Goal: Transaction & Acquisition: Purchase product/service

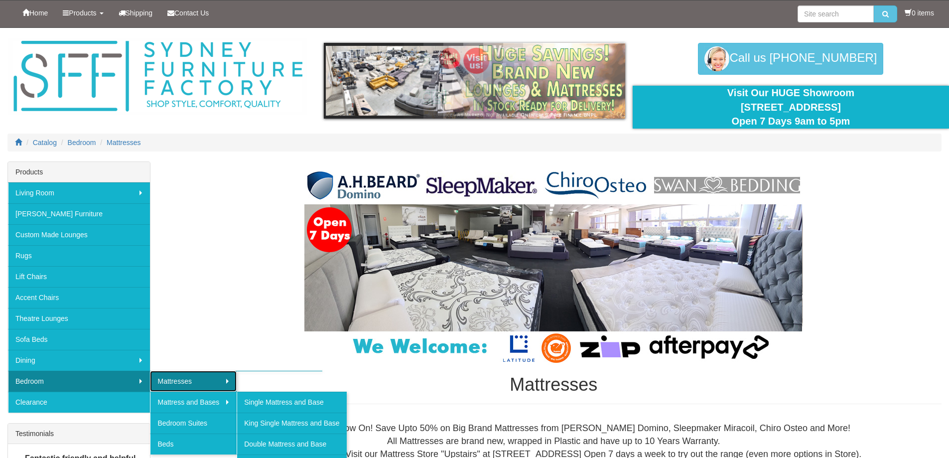
click at [189, 383] on link "Mattresses" at bounding box center [193, 381] width 87 height 21
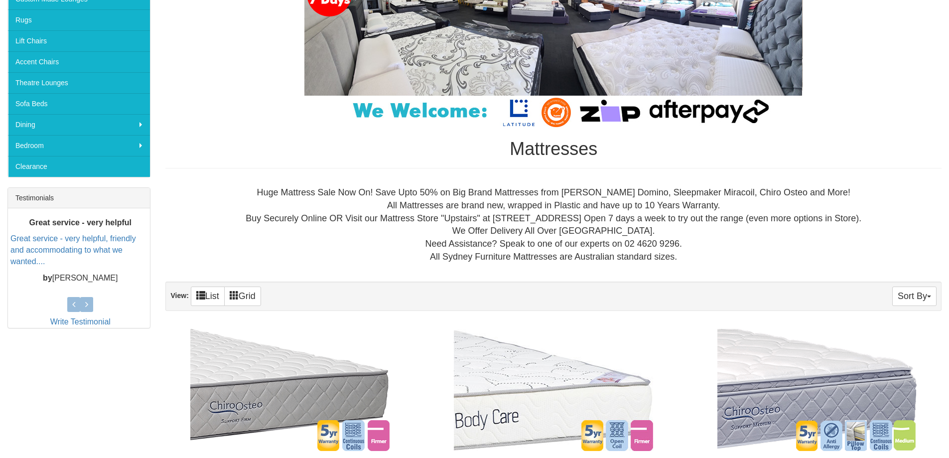
scroll to position [239, 0]
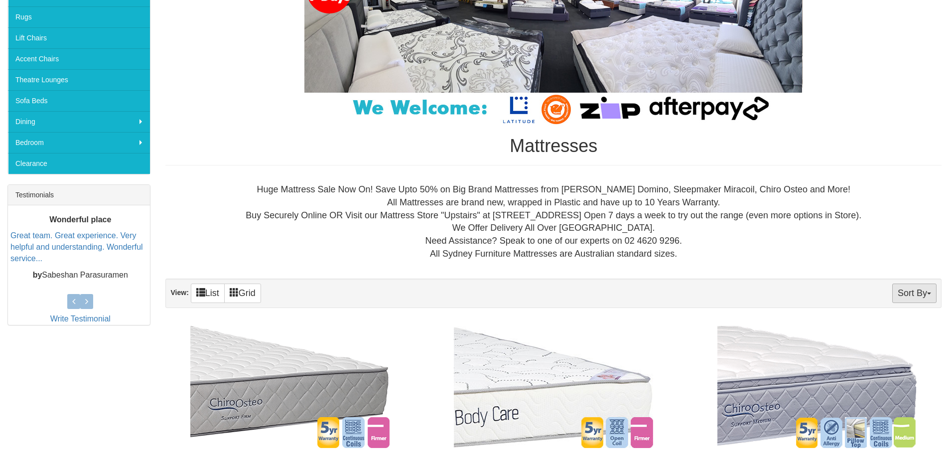
click at [929, 294] on button "Sort By" at bounding box center [914, 292] width 44 height 19
click at [886, 328] on link "Price+" at bounding box center [896, 326] width 79 height 13
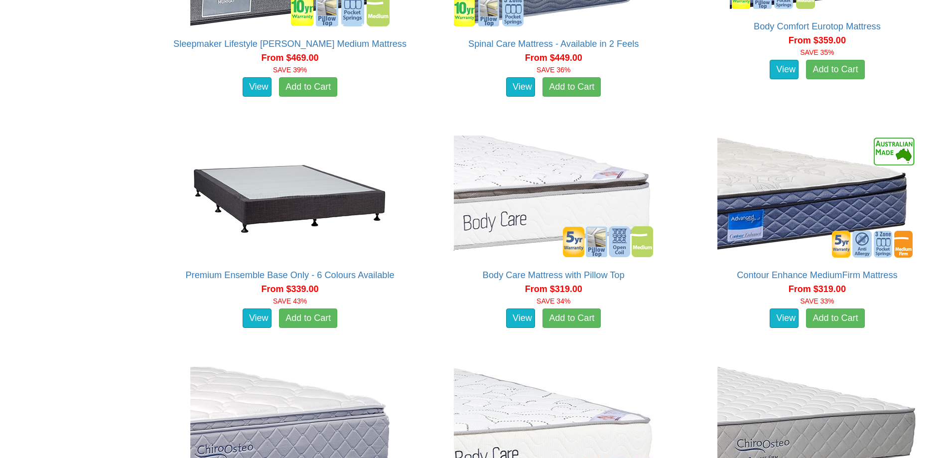
scroll to position [1589, 0]
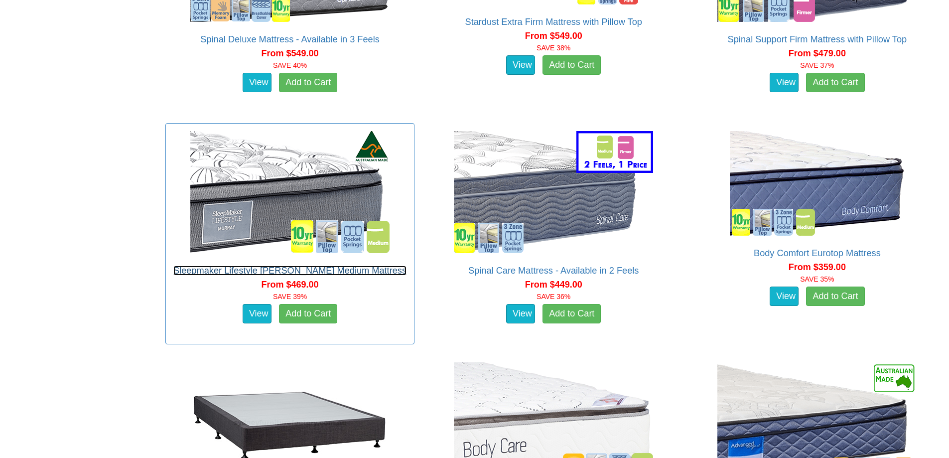
click at [272, 272] on link "Sleepmaker Lifestyle Murray Medium Mattress" at bounding box center [289, 270] width 233 height 10
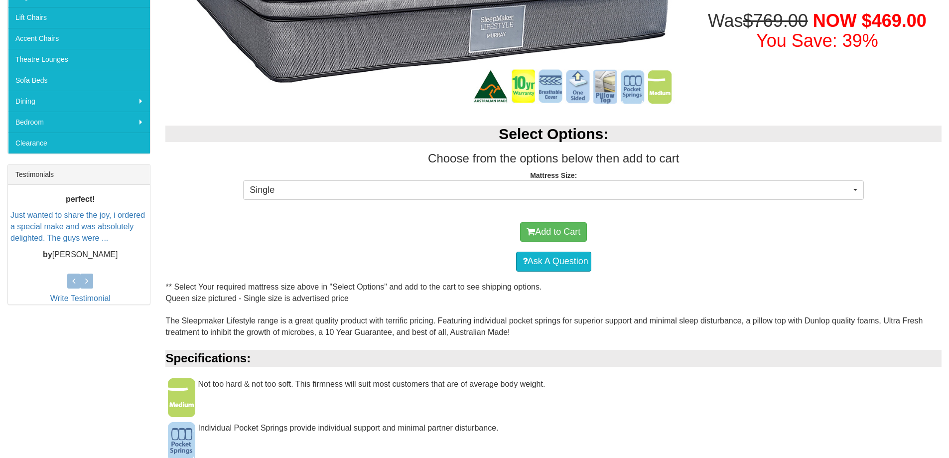
scroll to position [275, 0]
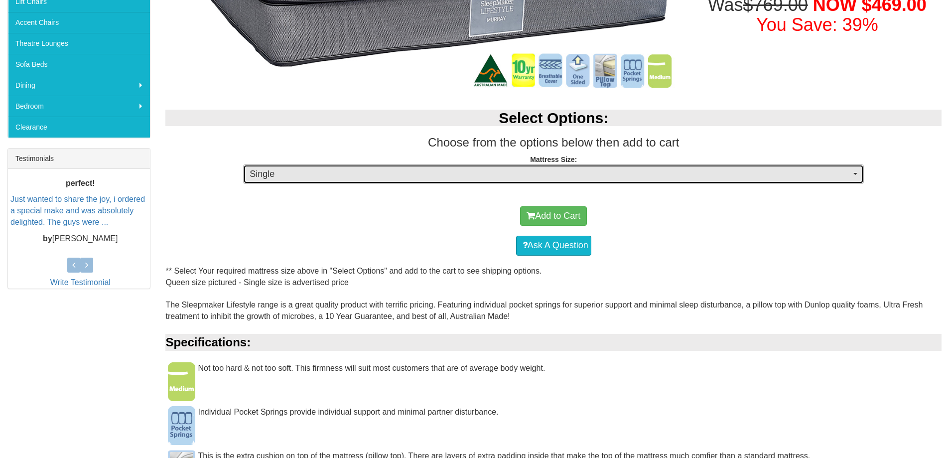
click at [855, 173] on span "button" at bounding box center [855, 174] width 4 height 2
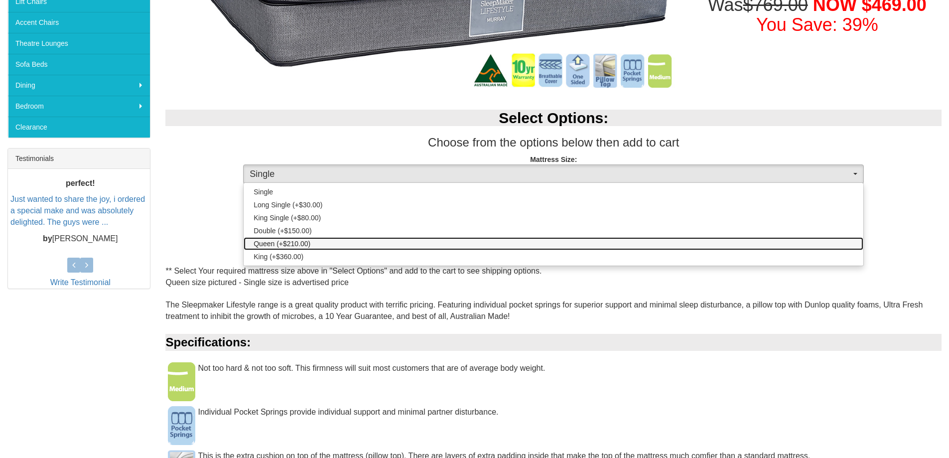
click at [314, 248] on link "Queen (+$210.00)" at bounding box center [554, 243] width 620 height 13
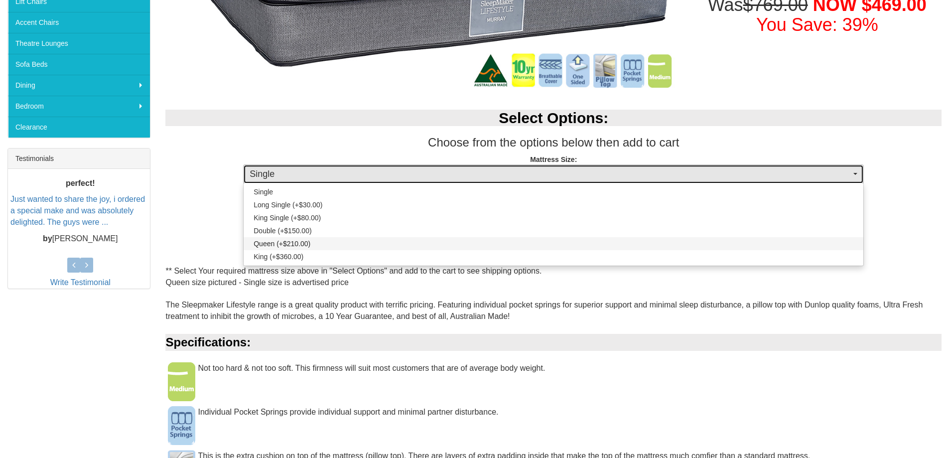
select select "189"
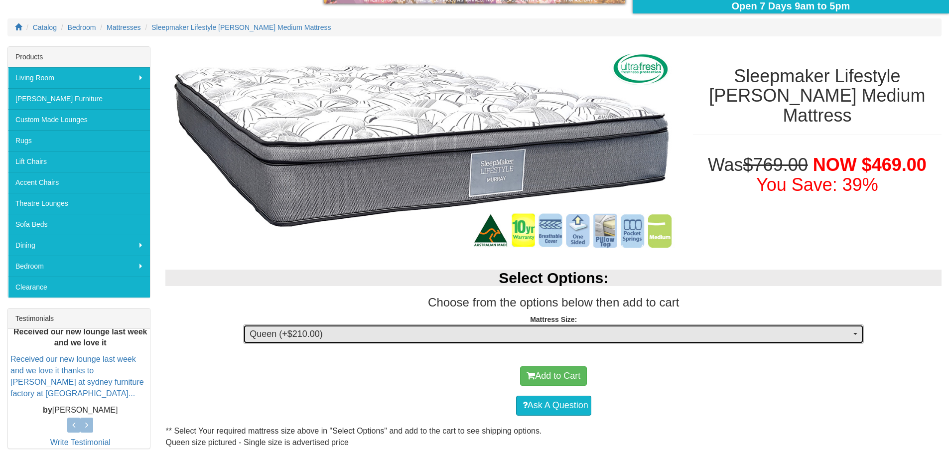
scroll to position [125, 0]
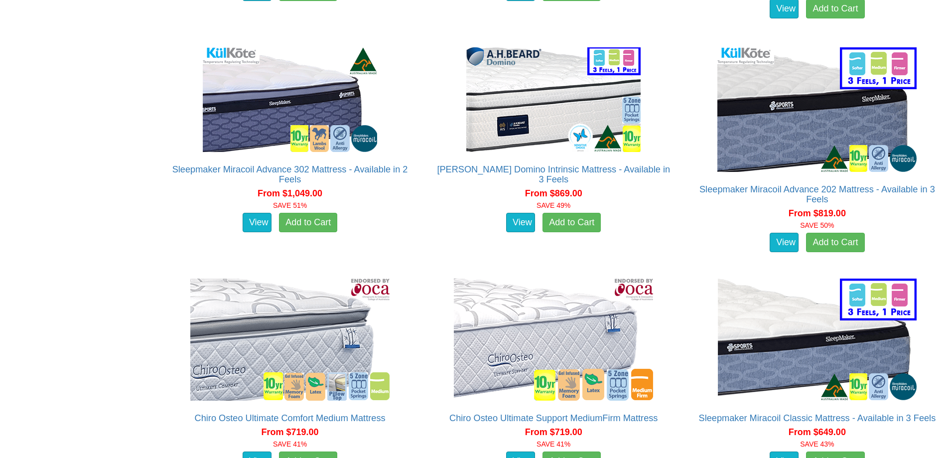
scroll to position [754, 0]
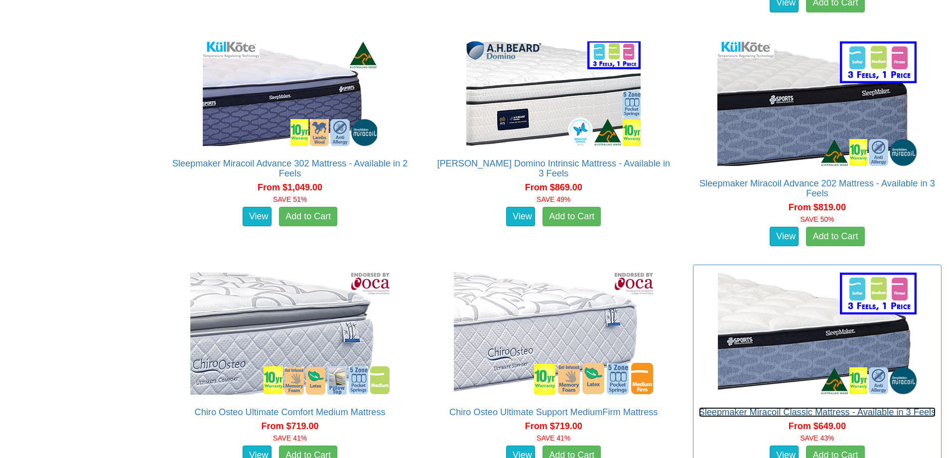
click at [847, 414] on link "Sleepmaker Miracoil Classic Mattress - Available in 3 Feels" at bounding box center [817, 412] width 237 height 10
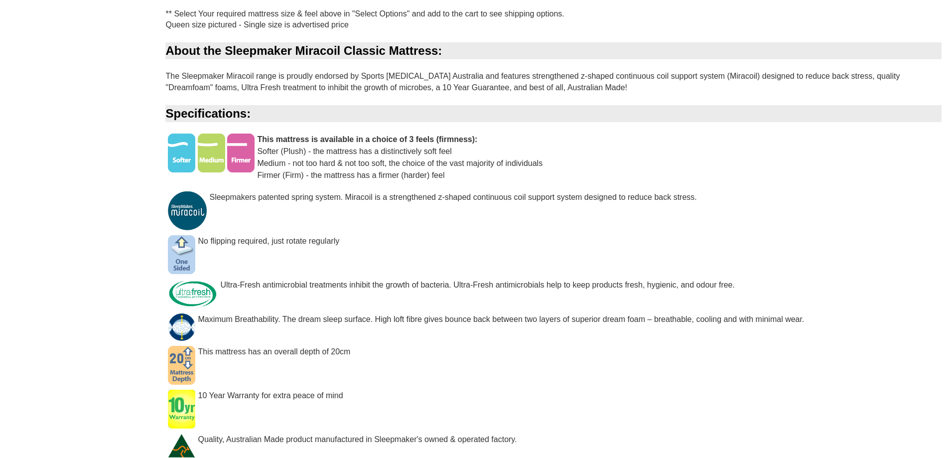
scroll to position [613, 0]
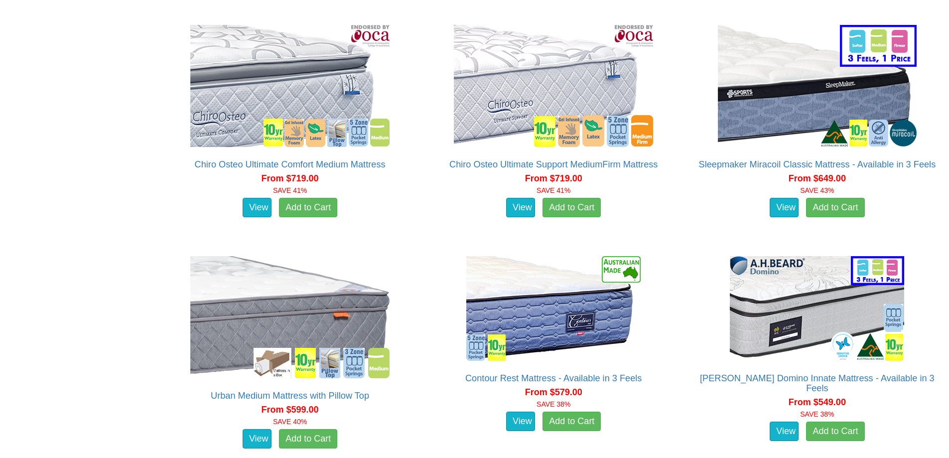
scroll to position [1052, 0]
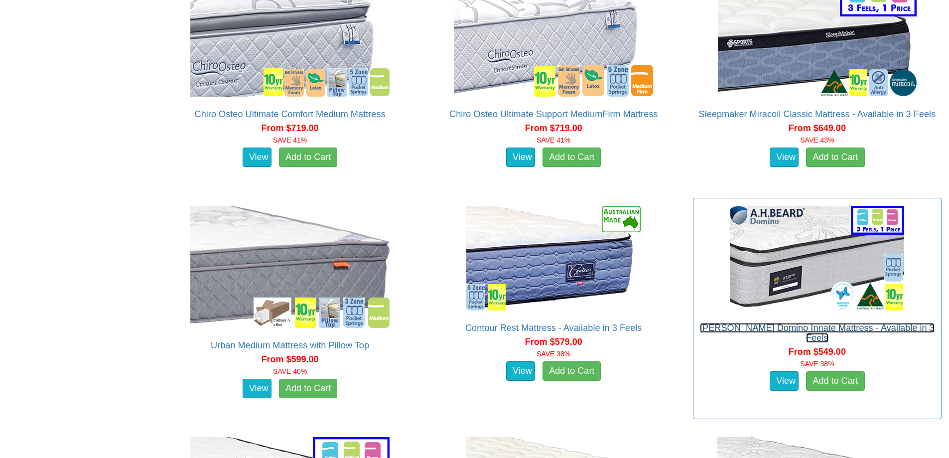
click at [844, 329] on link "[PERSON_NAME] Domino Innate Mattress - Available in 3 Feels" at bounding box center [817, 333] width 235 height 20
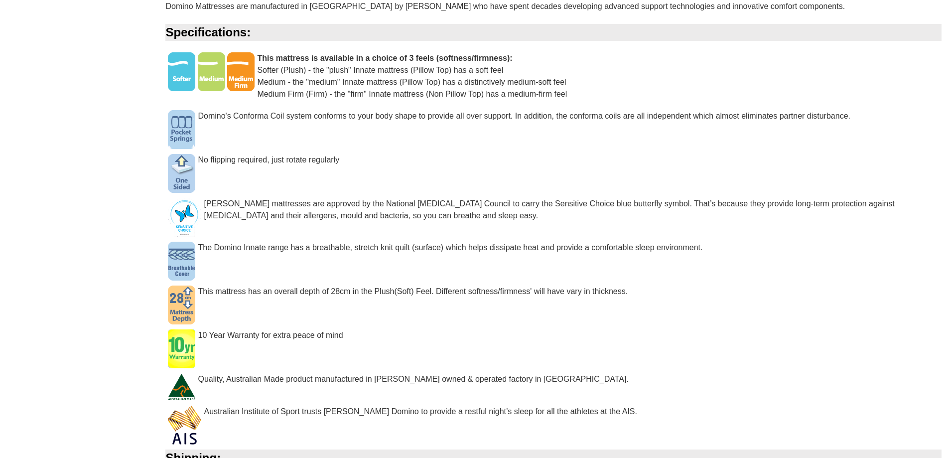
scroll to position [909, 0]
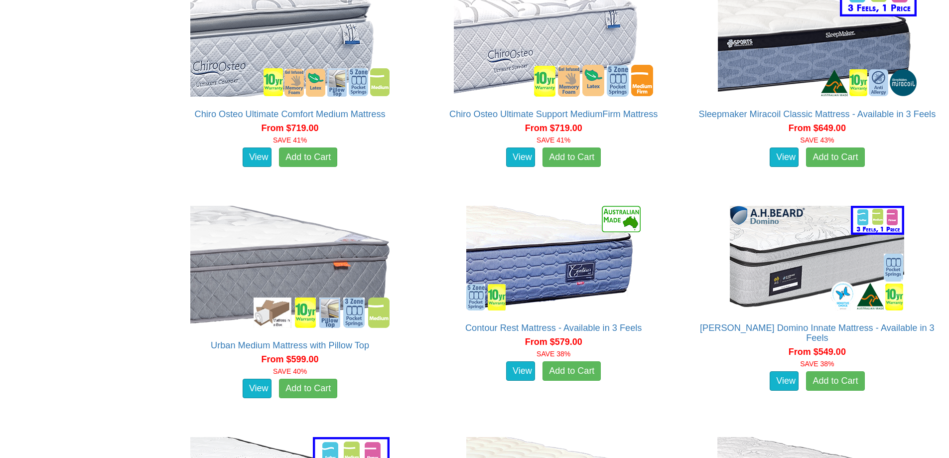
scroll to position [1150, 0]
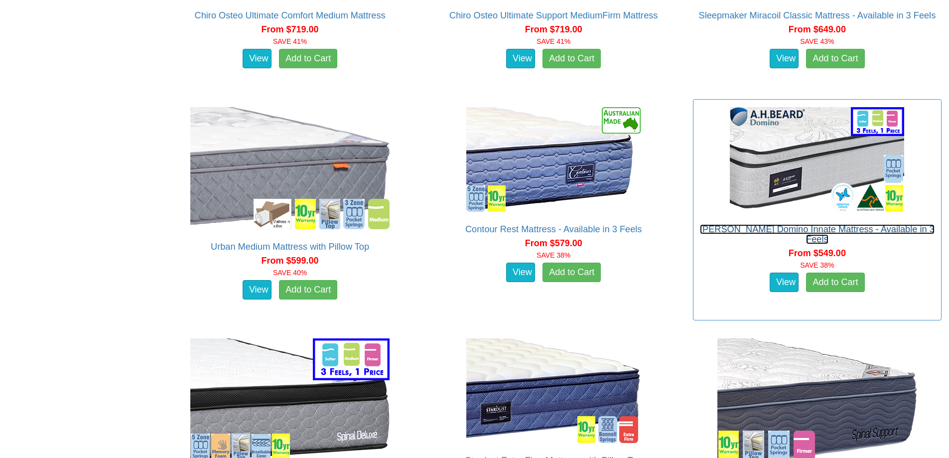
click at [791, 229] on link "[PERSON_NAME] Domino Innate Mattress - Available in 3 Feels" at bounding box center [817, 234] width 235 height 20
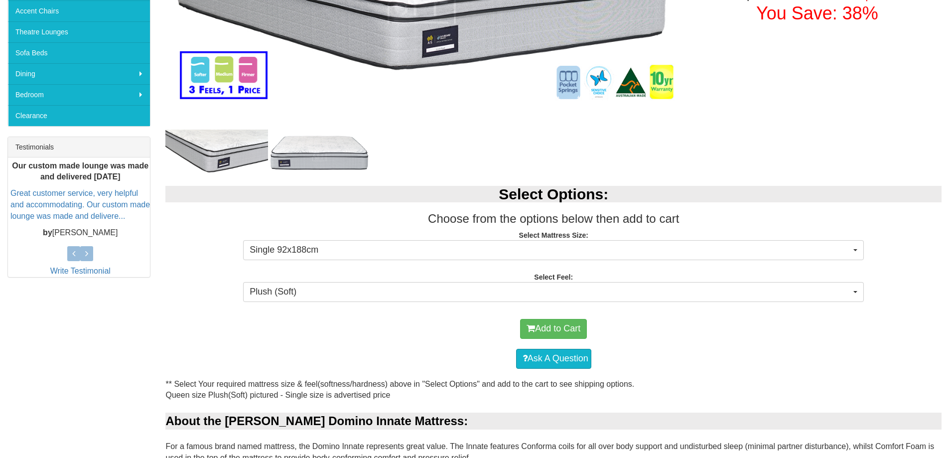
scroll to position [381, 0]
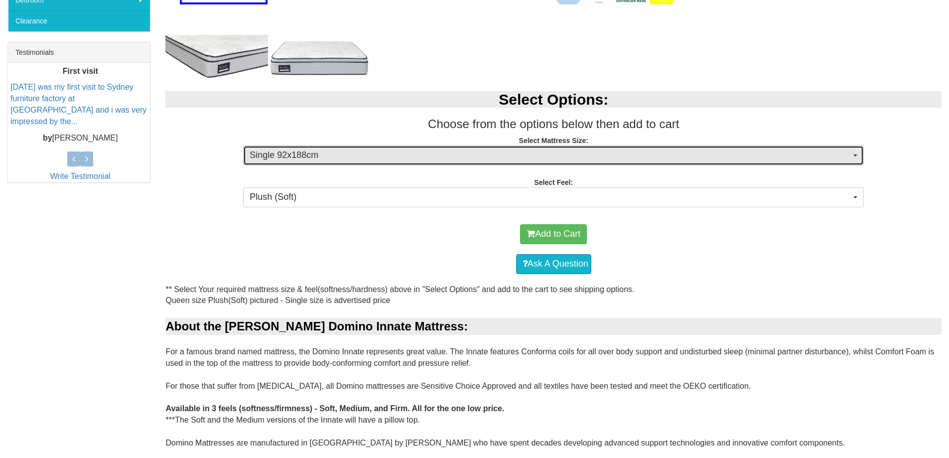
click at [855, 155] on span "button" at bounding box center [855, 155] width 4 height 2
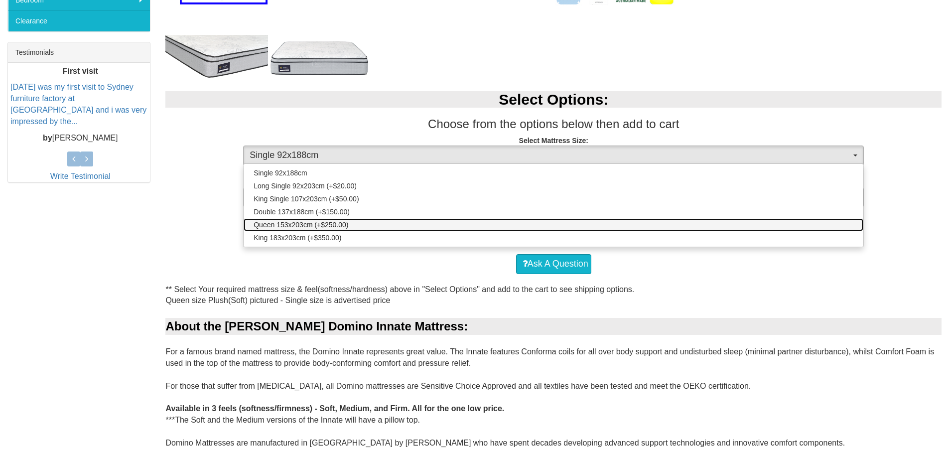
click at [348, 226] on span "Queen 153x203cm (+$250.00)" at bounding box center [301, 225] width 95 height 10
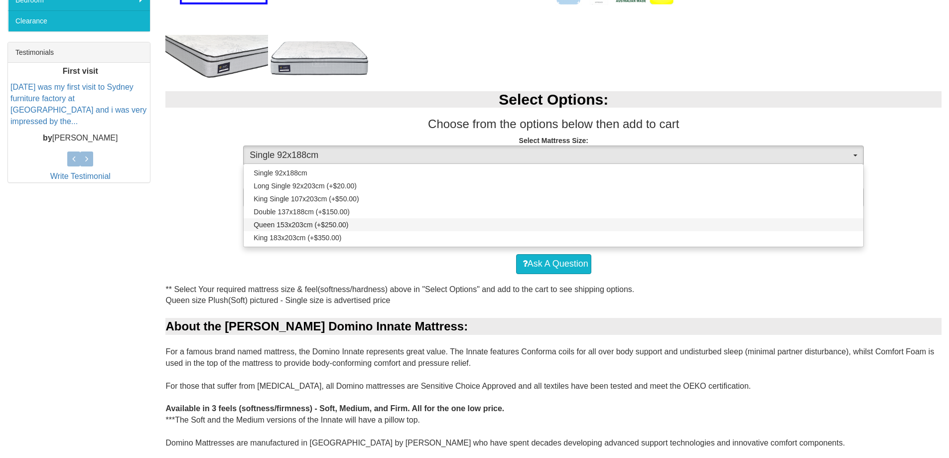
select select "1876"
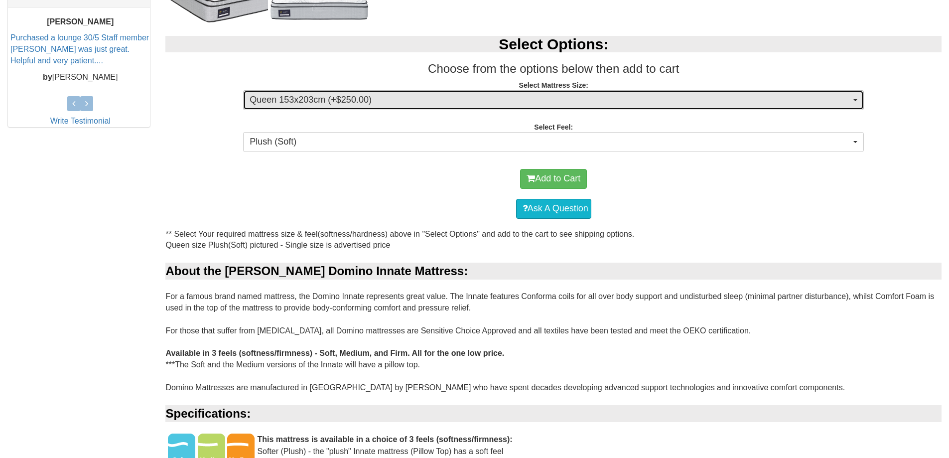
scroll to position [440, 0]
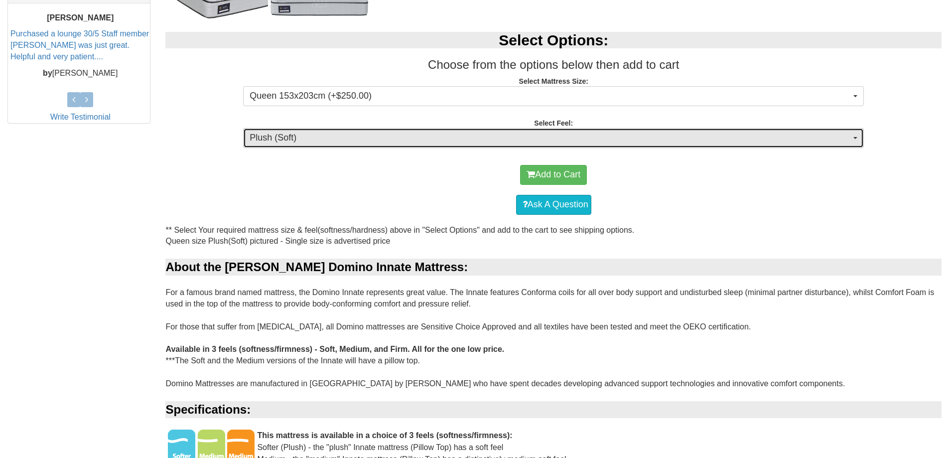
click at [858, 134] on button "Plush (Soft)" at bounding box center [553, 138] width 621 height 20
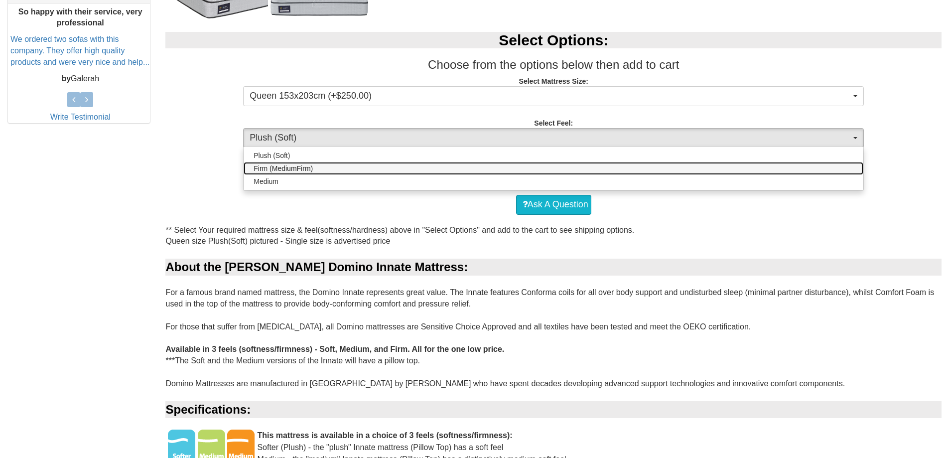
click at [311, 171] on span "Firm (MediumFirm)" at bounding box center [283, 168] width 59 height 10
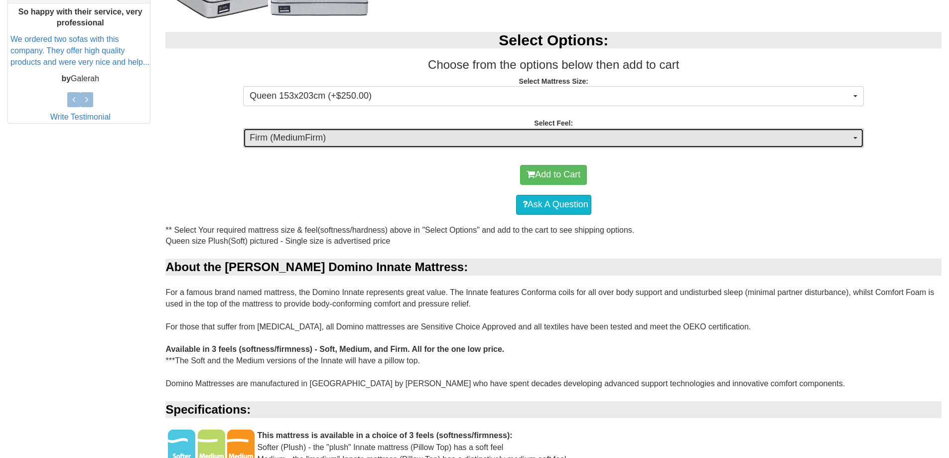
click at [854, 141] on button "Firm (MediumFirm)" at bounding box center [553, 138] width 621 height 20
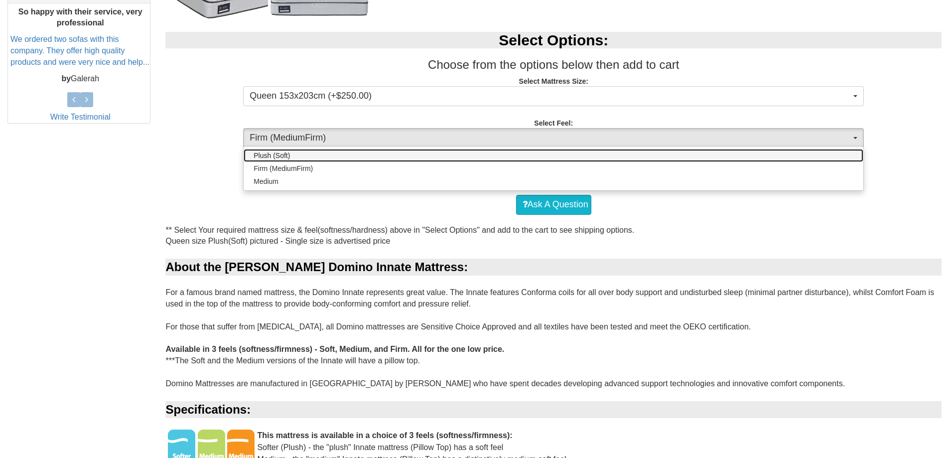
click at [334, 153] on link "Plush (Soft)" at bounding box center [554, 155] width 620 height 13
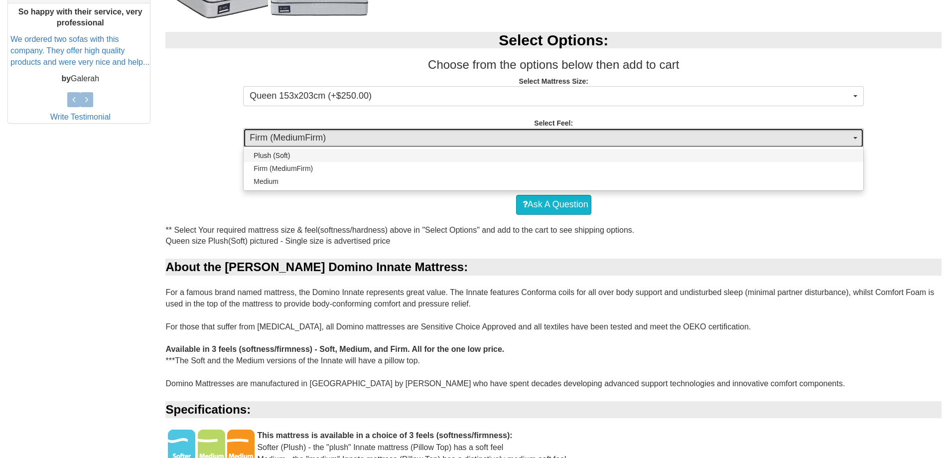
select select "1379"
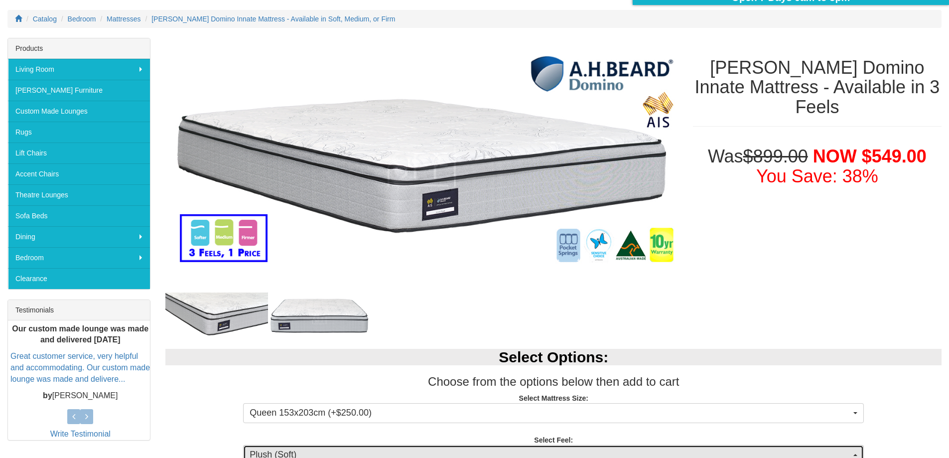
scroll to position [122, 0]
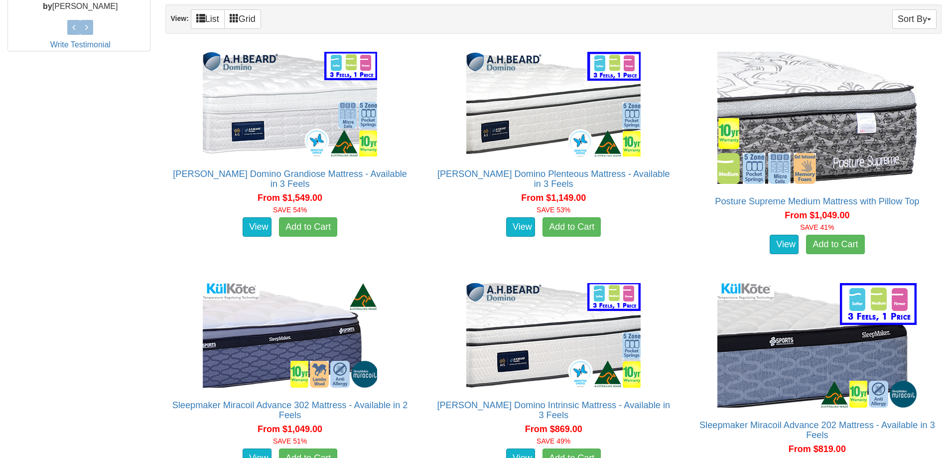
scroll to position [542, 0]
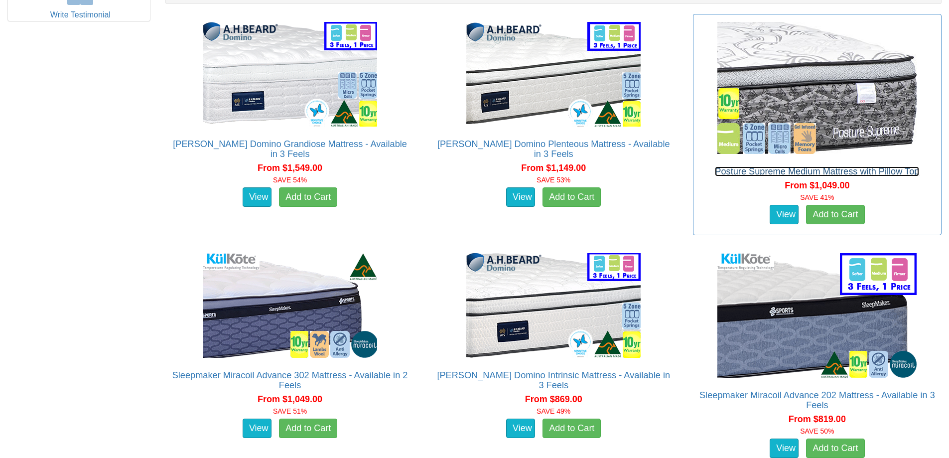
click at [845, 173] on link "Posture Supreme Medium Mattress with Pillow Top" at bounding box center [817, 171] width 204 height 10
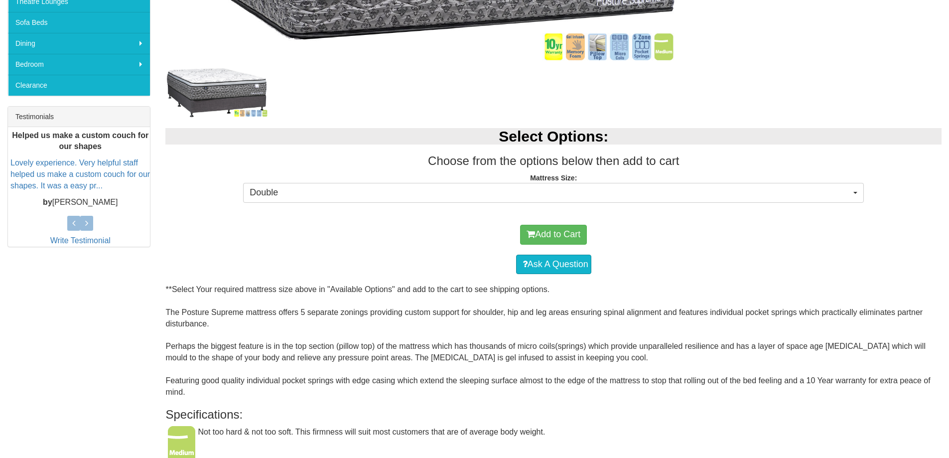
scroll to position [324, 0]
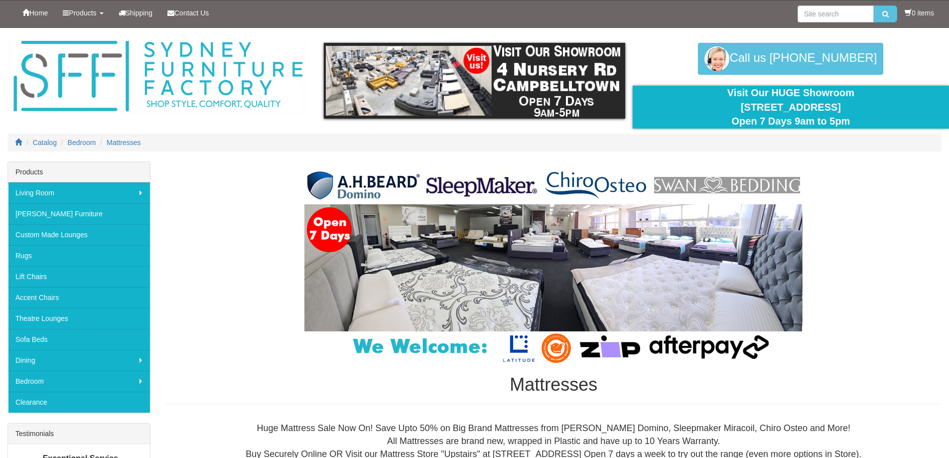
scroll to position [542, 0]
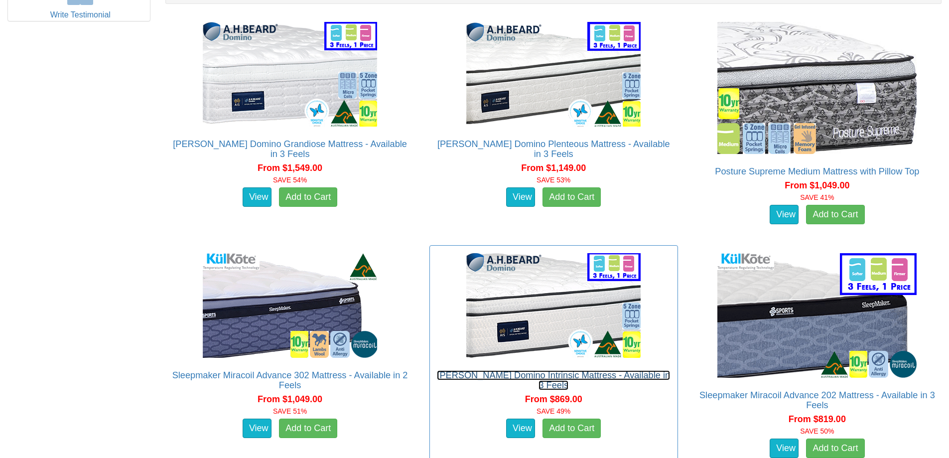
click at [610, 379] on link "[PERSON_NAME] Domino Intrinsic Mattress - Available in 3 Feels" at bounding box center [553, 380] width 233 height 20
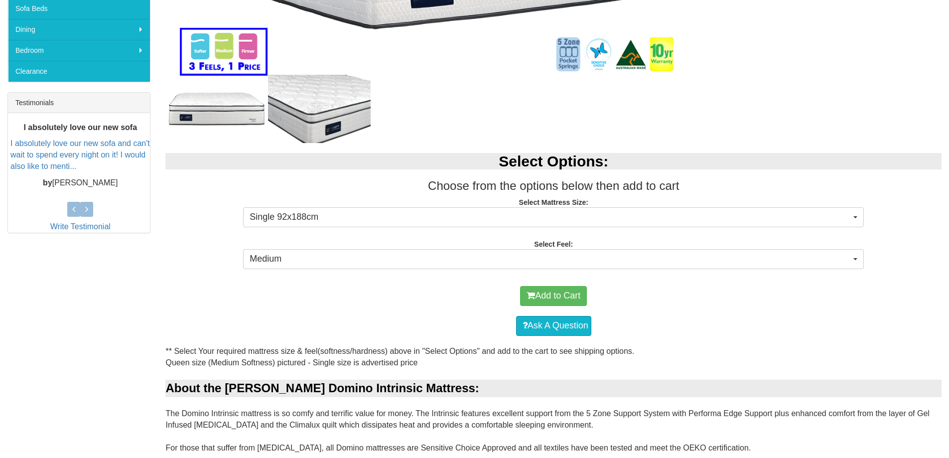
scroll to position [334, 0]
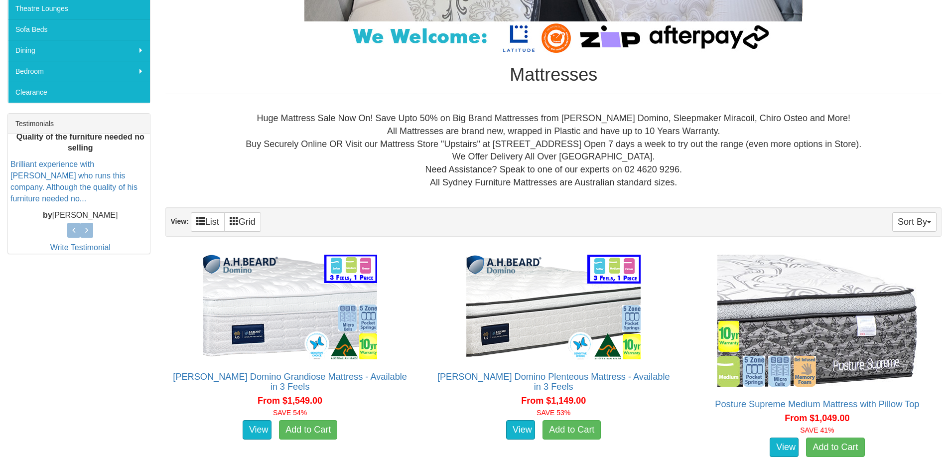
scroll to position [373, 0]
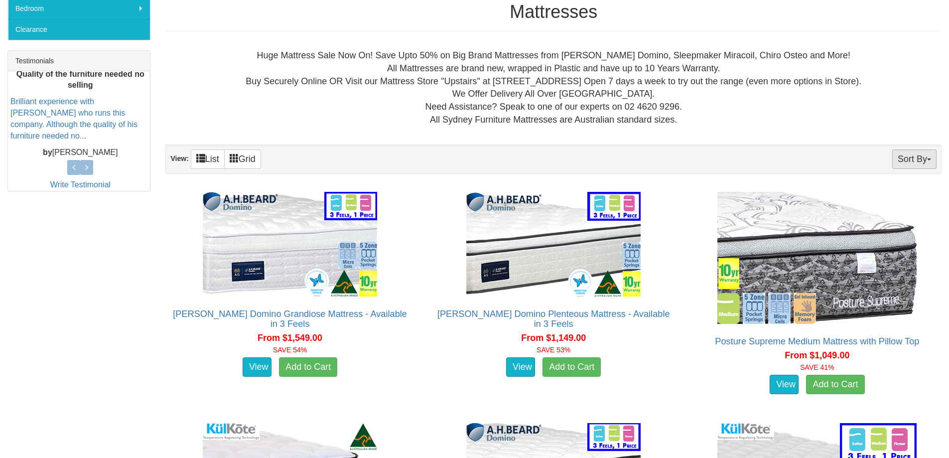
click at [928, 161] on button "Sort By" at bounding box center [914, 158] width 44 height 19
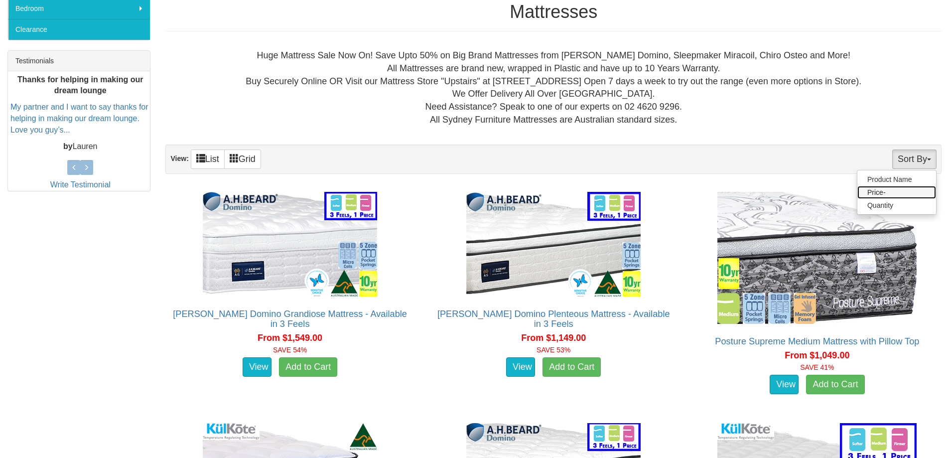
click at [889, 193] on link "Price-" at bounding box center [896, 192] width 79 height 13
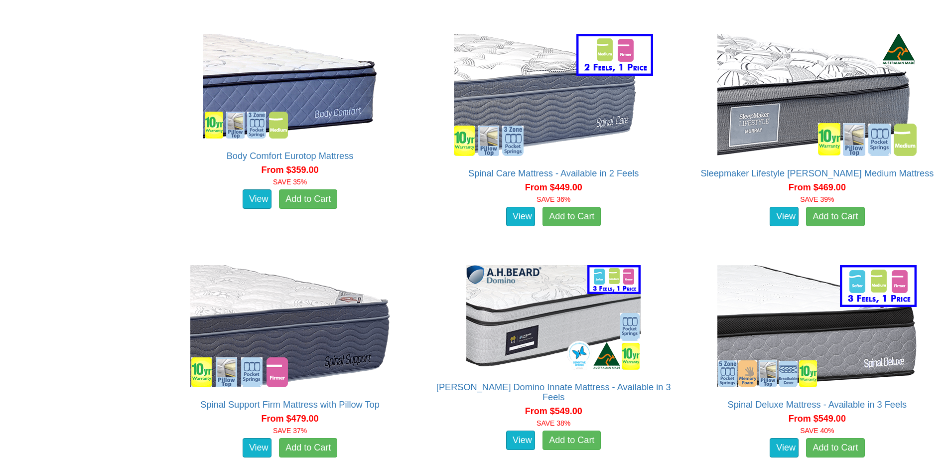
scroll to position [999, 0]
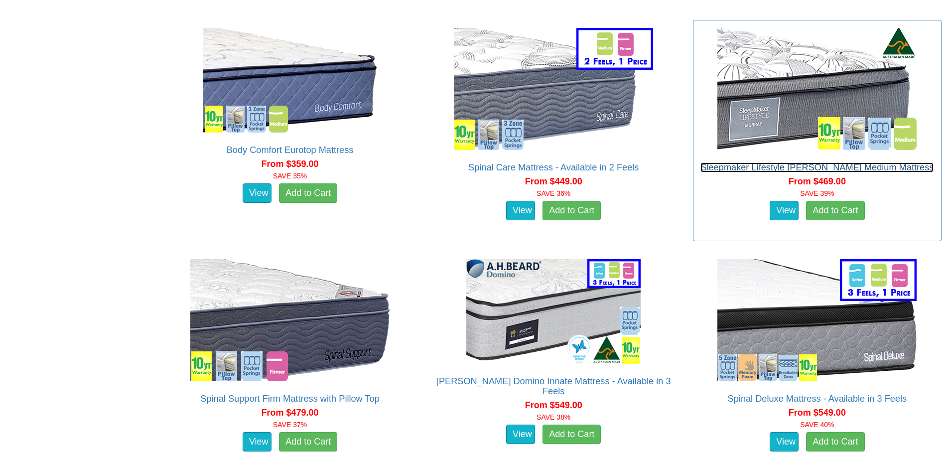
click at [845, 171] on link "Sleepmaker Lifestyle [PERSON_NAME] Medium Mattress" at bounding box center [816, 167] width 233 height 10
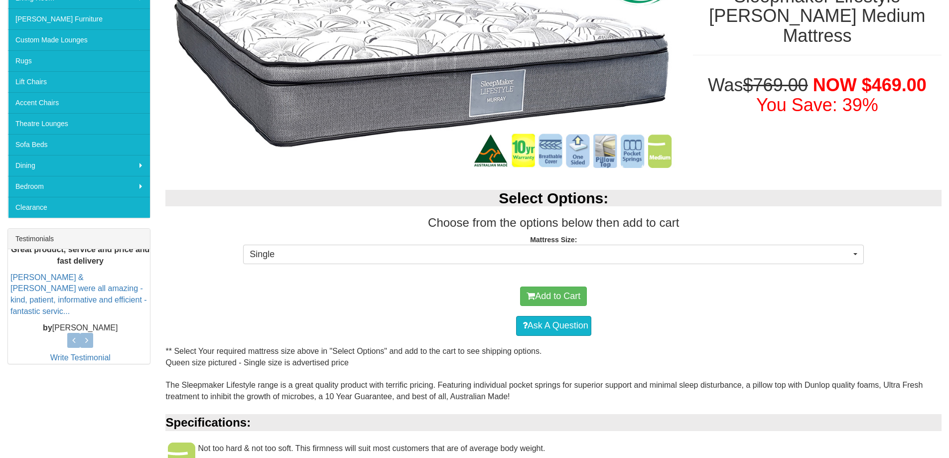
scroll to position [231, 0]
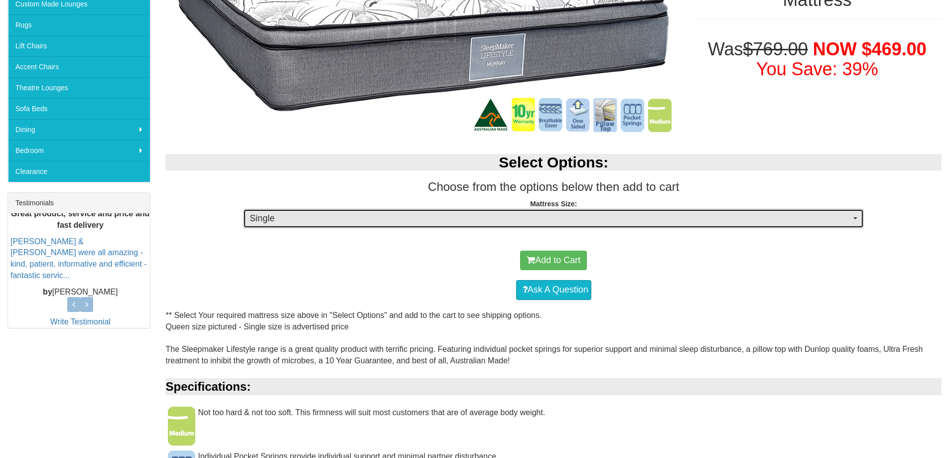
click at [858, 216] on button "Single" at bounding box center [553, 219] width 621 height 20
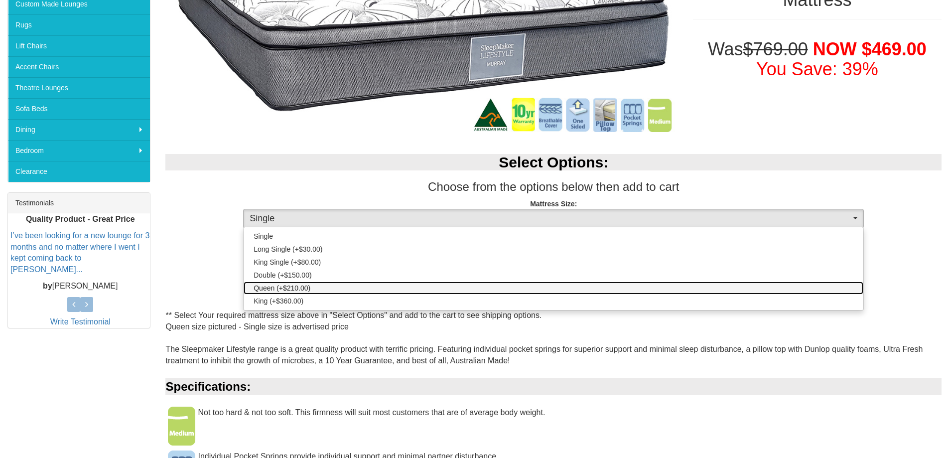
click at [296, 285] on span "Queen (+$210.00)" at bounding box center [282, 288] width 57 height 10
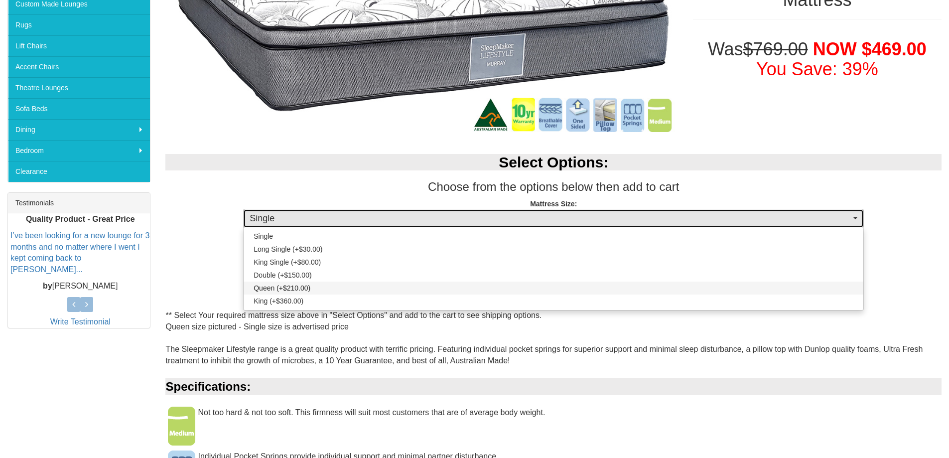
select select "189"
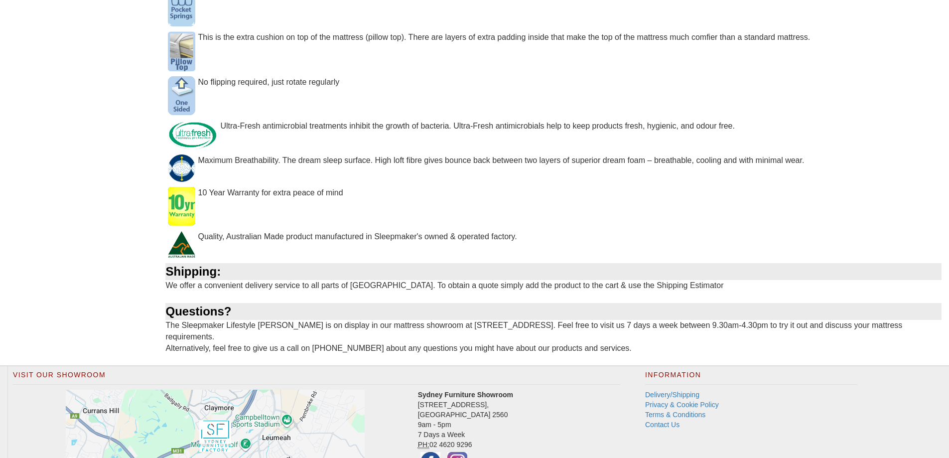
scroll to position [695, 0]
drag, startPoint x: 946, startPoint y: 253, endPoint x: 947, endPoint y: 242, distance: 11.0
click at [947, 242] on div "** Select Your required mattress size above in "Select Options" and add to the …" at bounding box center [553, 105] width 791 height 518
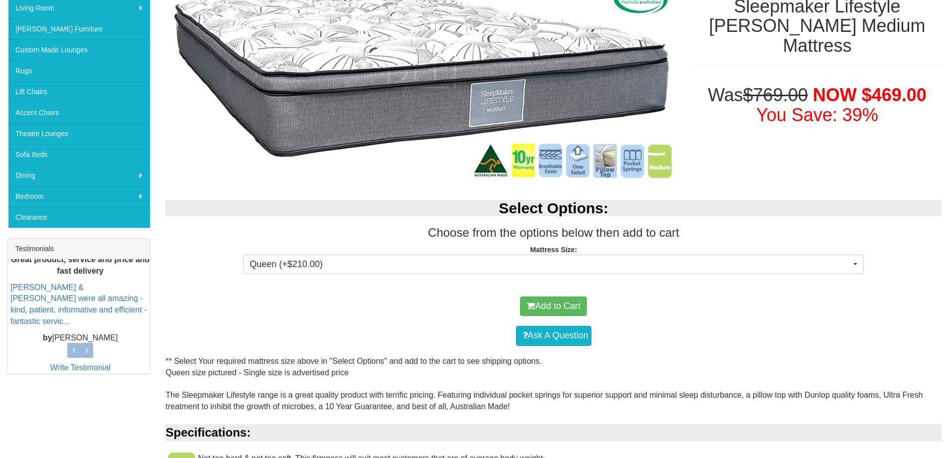
scroll to position [188, 0]
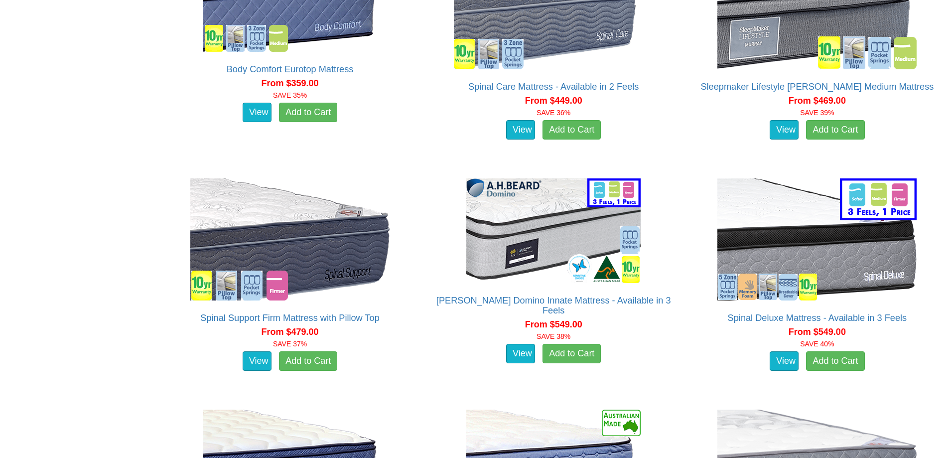
scroll to position [1088, 0]
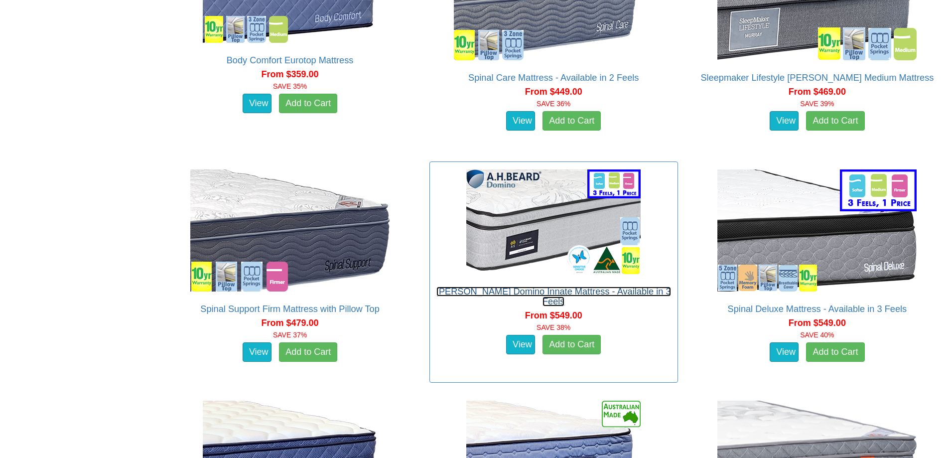
click at [560, 295] on link "[PERSON_NAME] Domino Innate Mattress - Available in 3 Feels" at bounding box center [553, 296] width 235 height 20
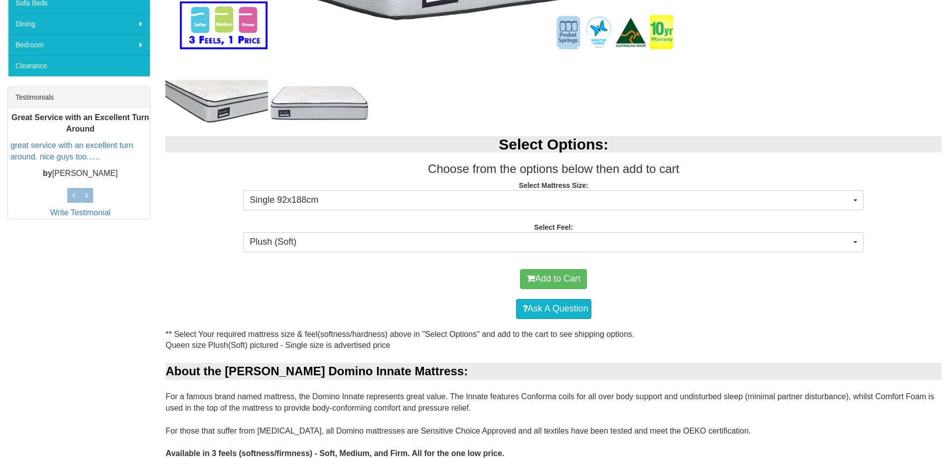
scroll to position [354, 0]
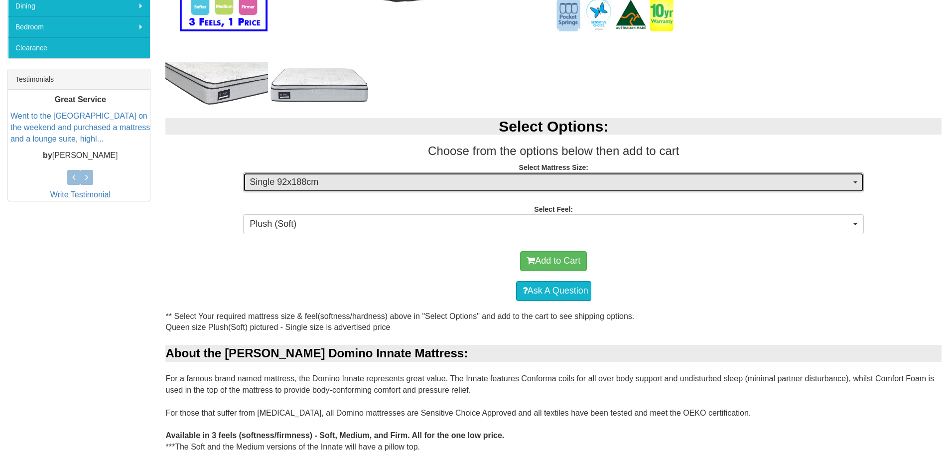
click at [858, 183] on button "Single 92x188cm" at bounding box center [553, 182] width 621 height 20
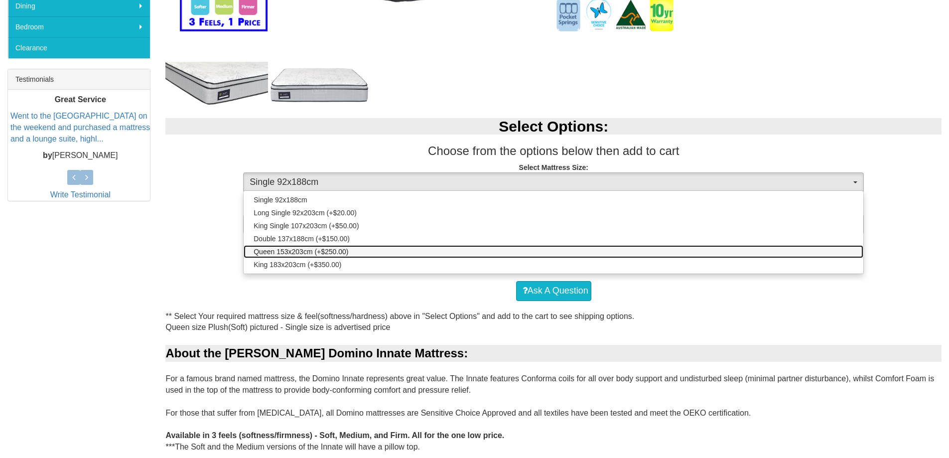
click at [300, 257] on link "Queen 153x203cm (+$250.00)" at bounding box center [554, 251] width 620 height 13
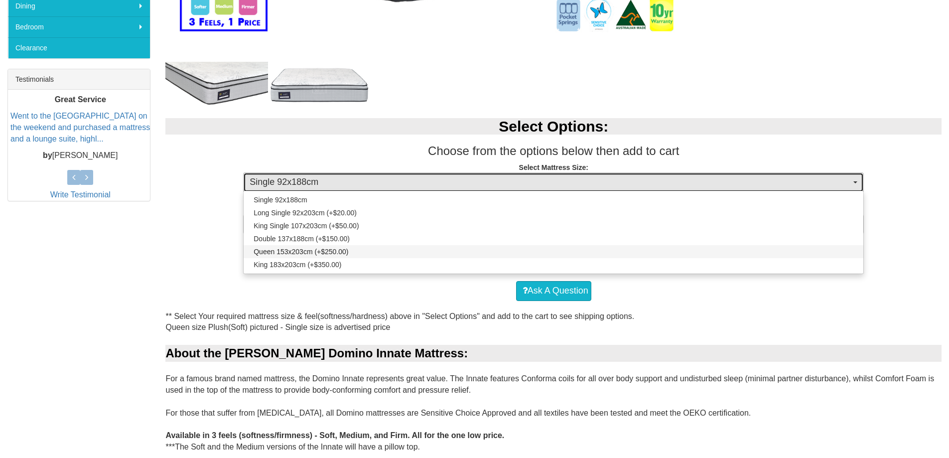
select select "1876"
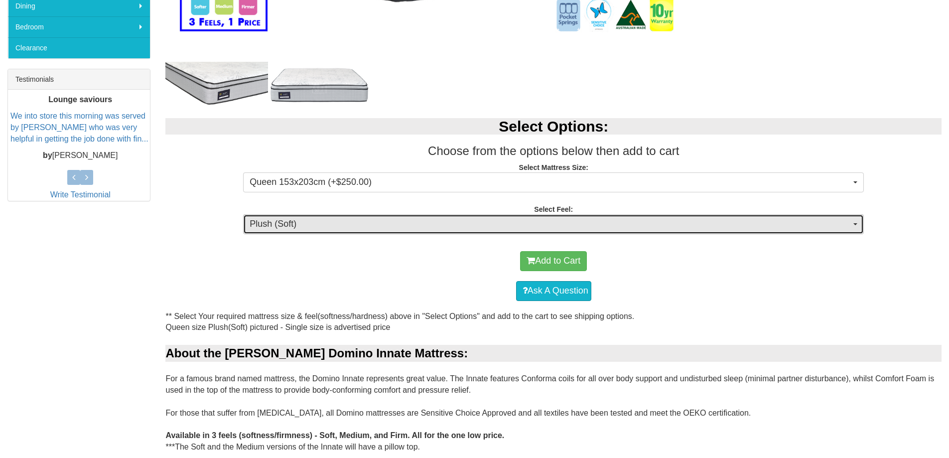
click at [859, 224] on button "Plush (Soft)" at bounding box center [553, 224] width 621 height 20
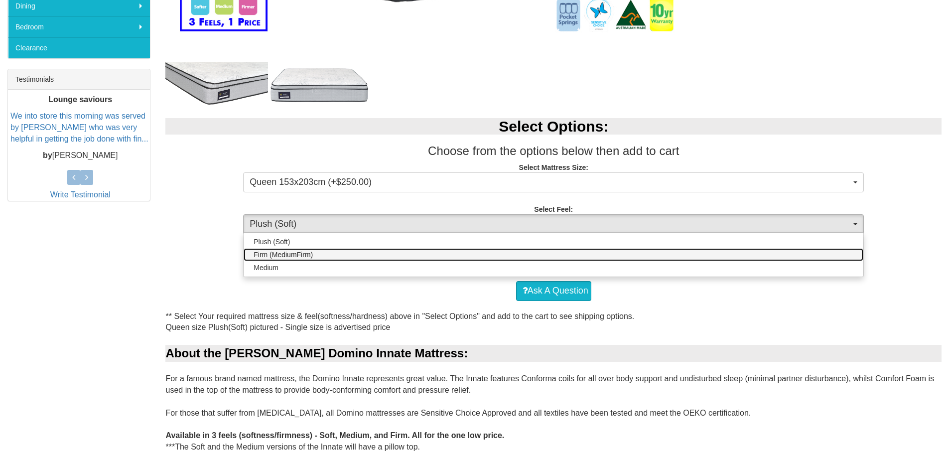
click at [310, 256] on span "Firm (MediumFirm)" at bounding box center [283, 255] width 59 height 10
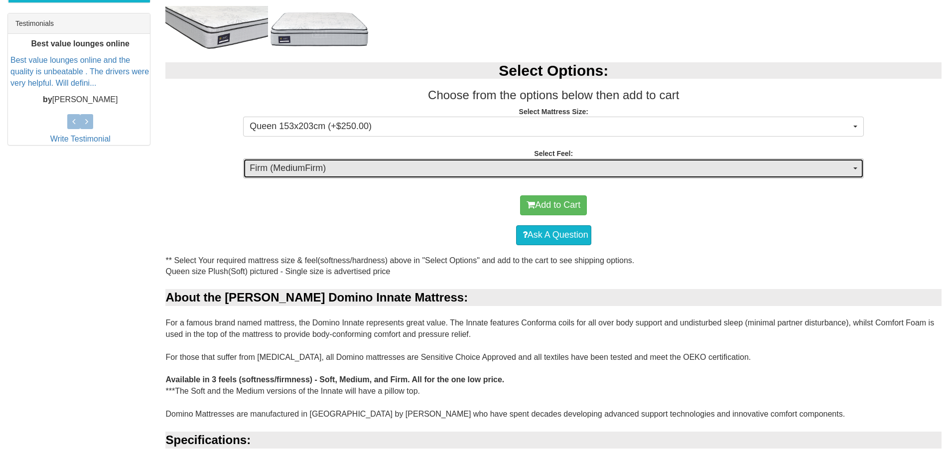
scroll to position [404, 0]
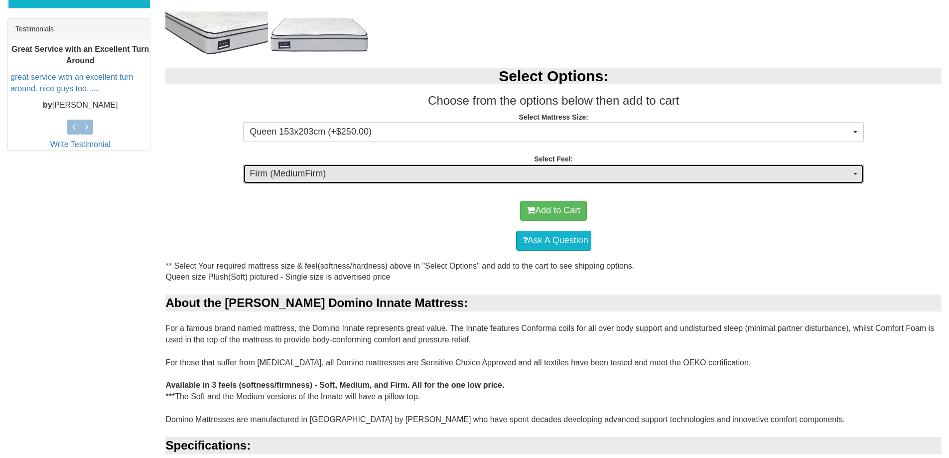
click at [855, 174] on span "button" at bounding box center [855, 174] width 4 height 2
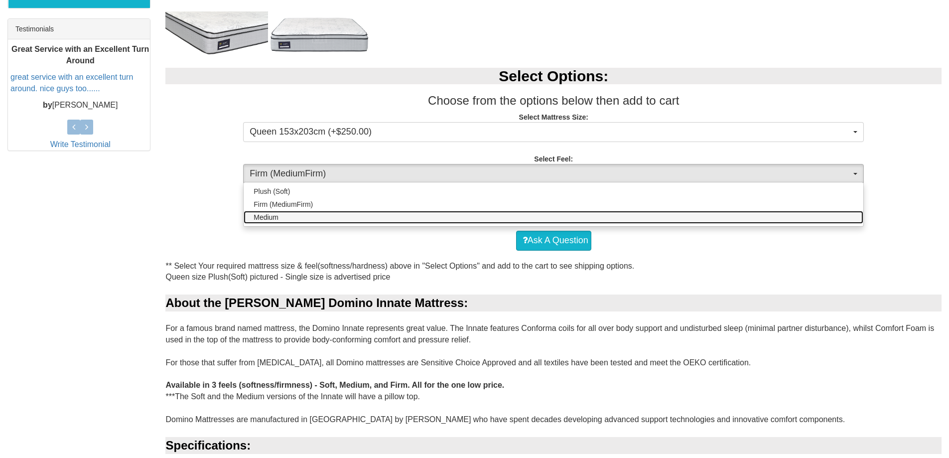
click at [274, 218] on span "Medium" at bounding box center [266, 217] width 25 height 10
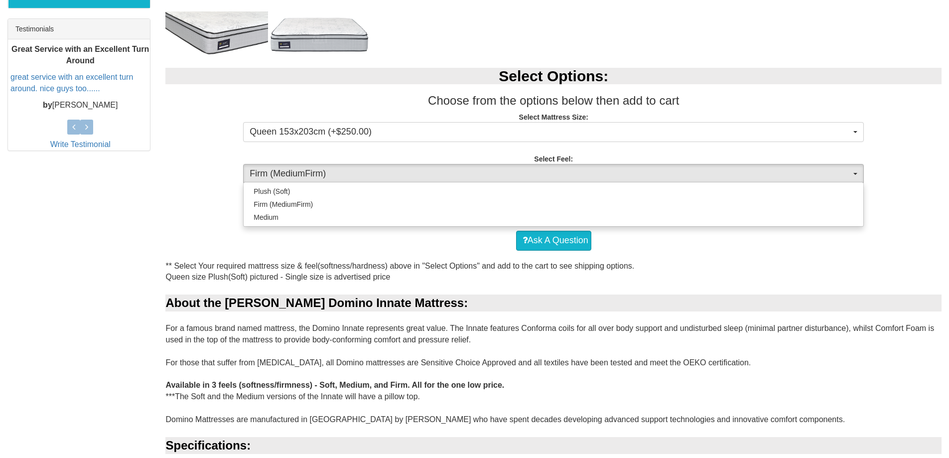
select select "1380"
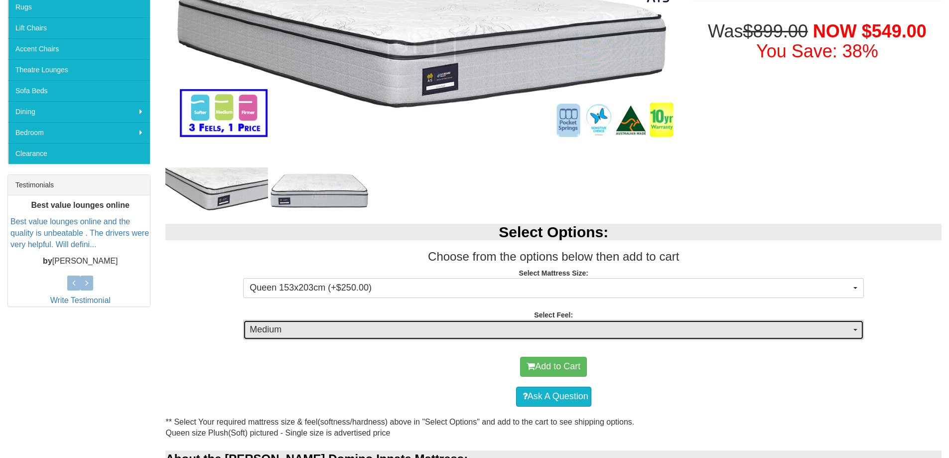
scroll to position [259, 0]
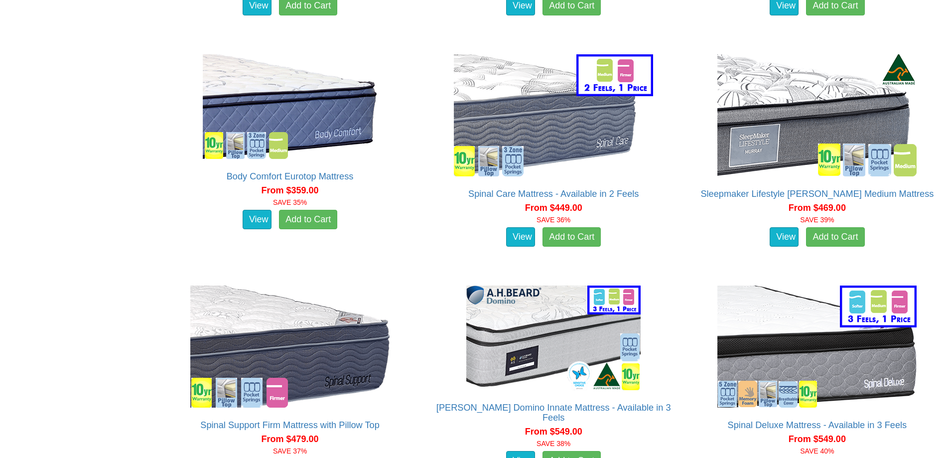
scroll to position [880, 0]
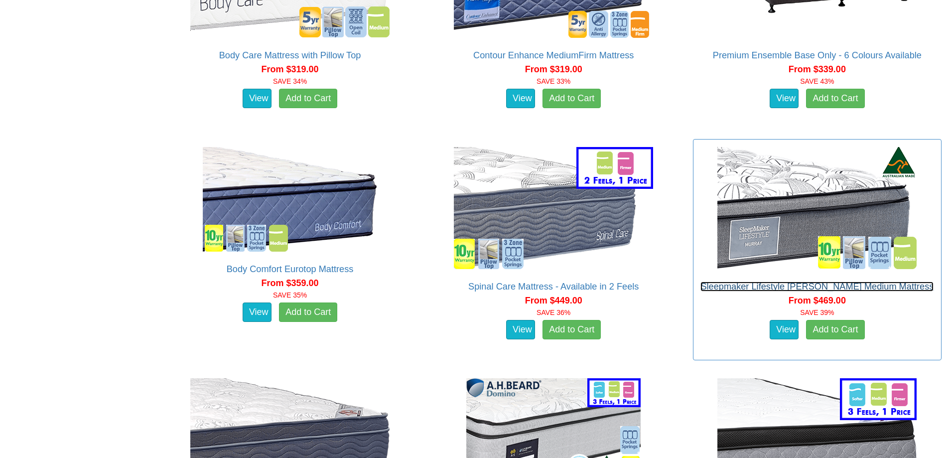
click at [779, 283] on link "Sleepmaker Lifestyle [PERSON_NAME] Medium Mattress" at bounding box center [816, 286] width 233 height 10
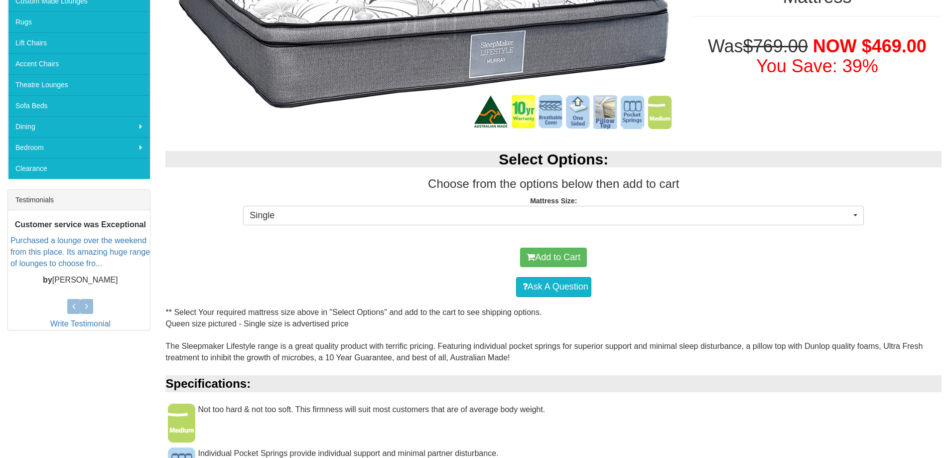
scroll to position [236, 0]
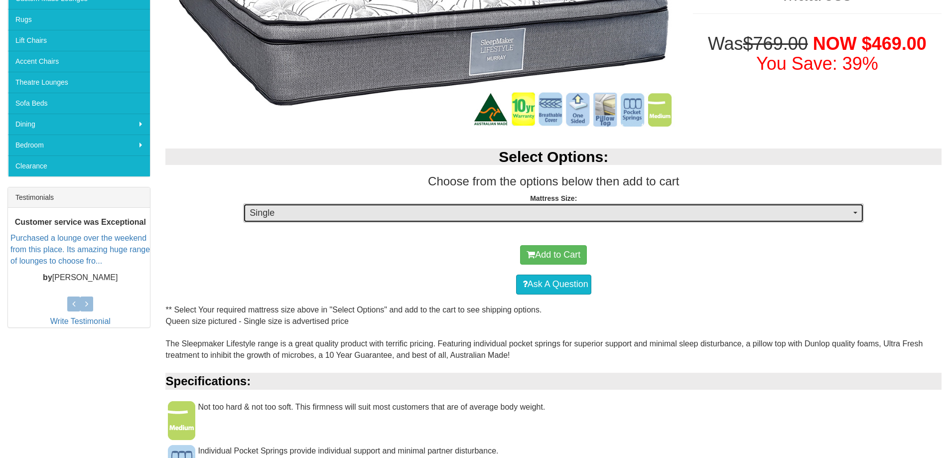
click at [864, 215] on button "Single" at bounding box center [553, 213] width 621 height 20
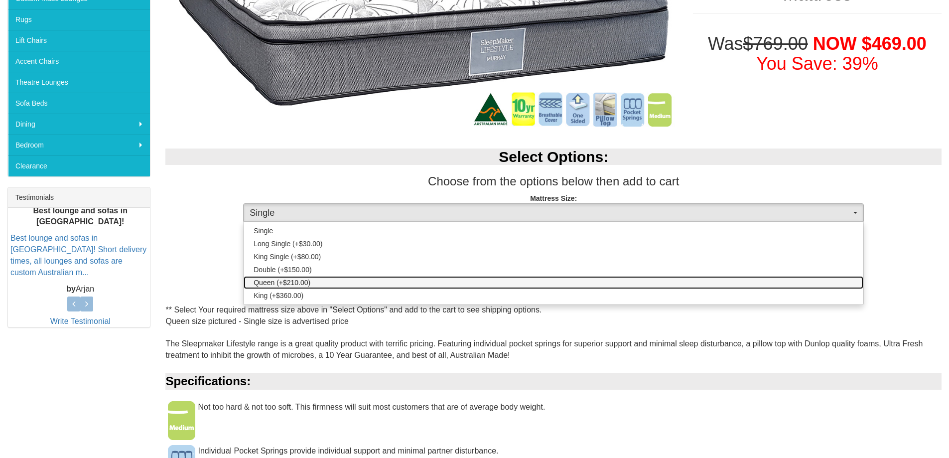
click at [304, 279] on span "Queen (+$210.00)" at bounding box center [282, 282] width 57 height 10
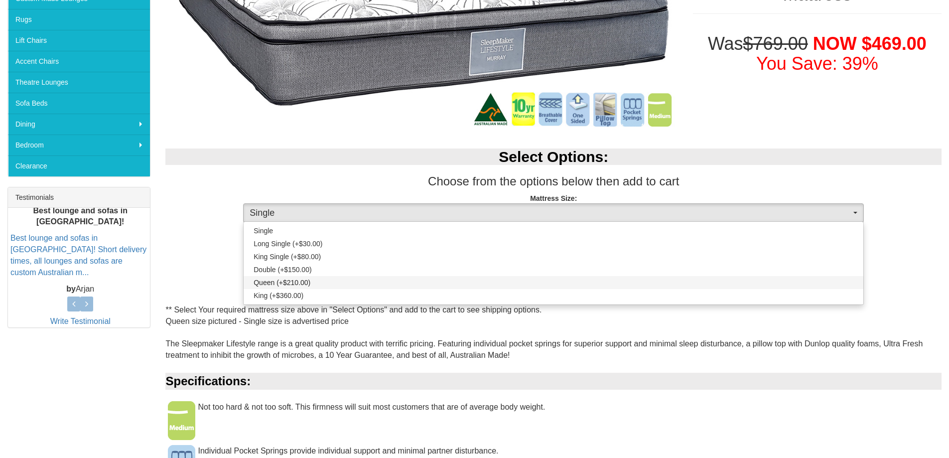
select select "189"
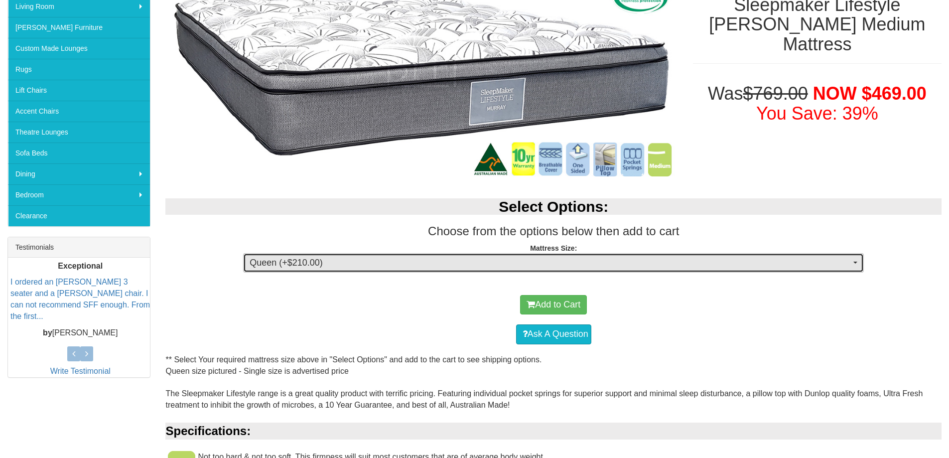
scroll to position [195, 0]
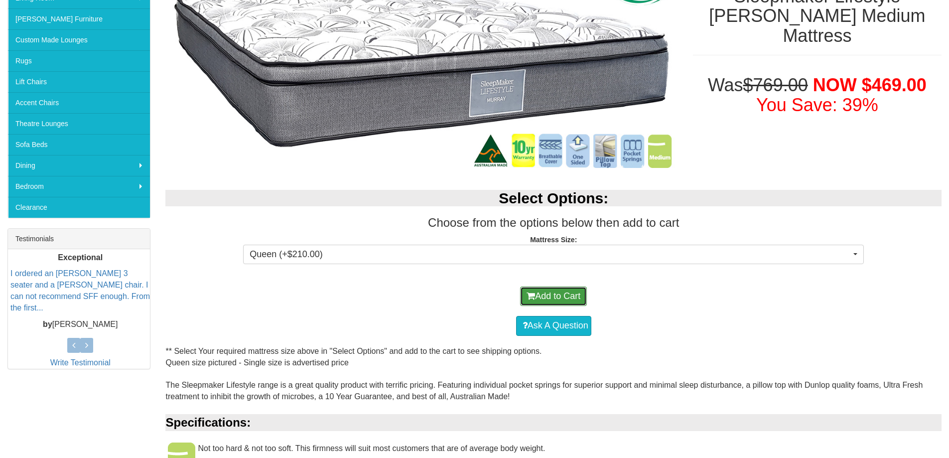
click at [564, 293] on button "Add to Cart" at bounding box center [553, 296] width 67 height 20
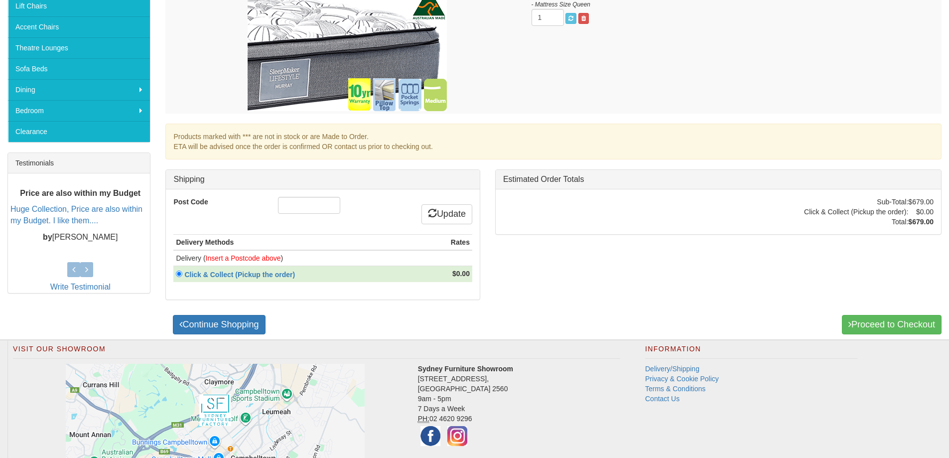
scroll to position [271, 0]
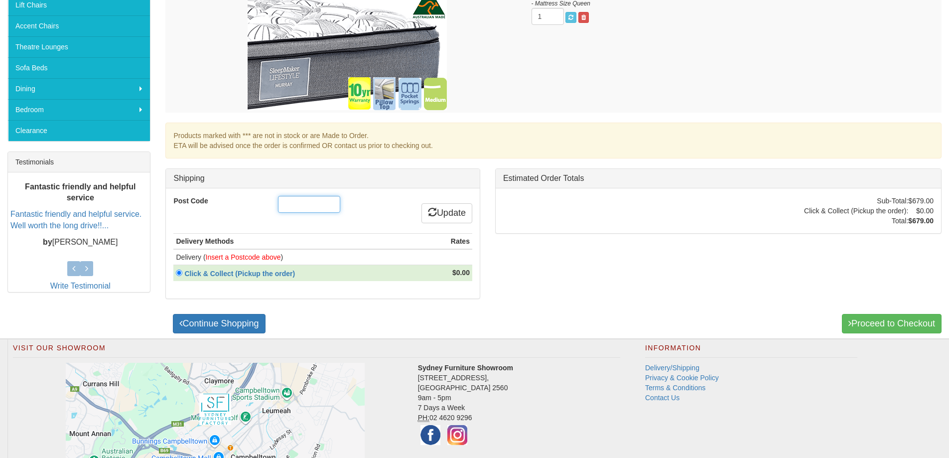
click at [316, 209] on input "Post Code" at bounding box center [309, 204] width 62 height 17
type input "2216"
click at [442, 218] on link "Update" at bounding box center [446, 213] width 51 height 20
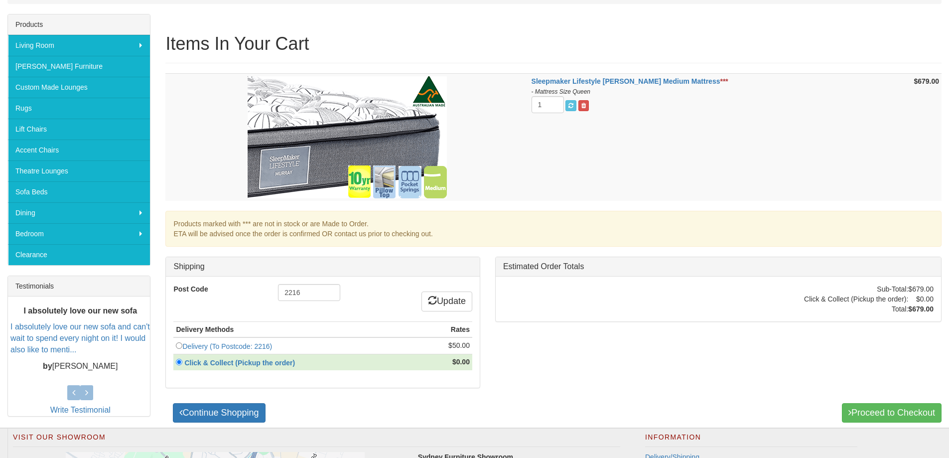
scroll to position [163, 0]
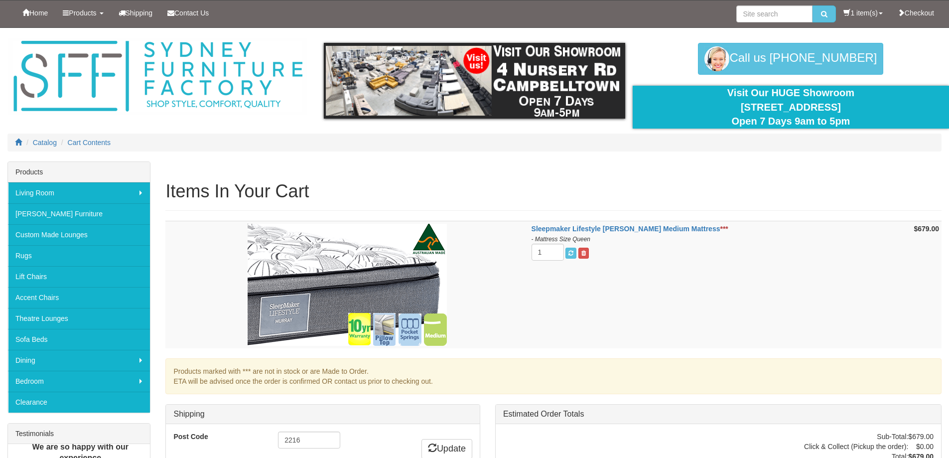
scroll to position [236, 0]
